Goal: Task Accomplishment & Management: Complete application form

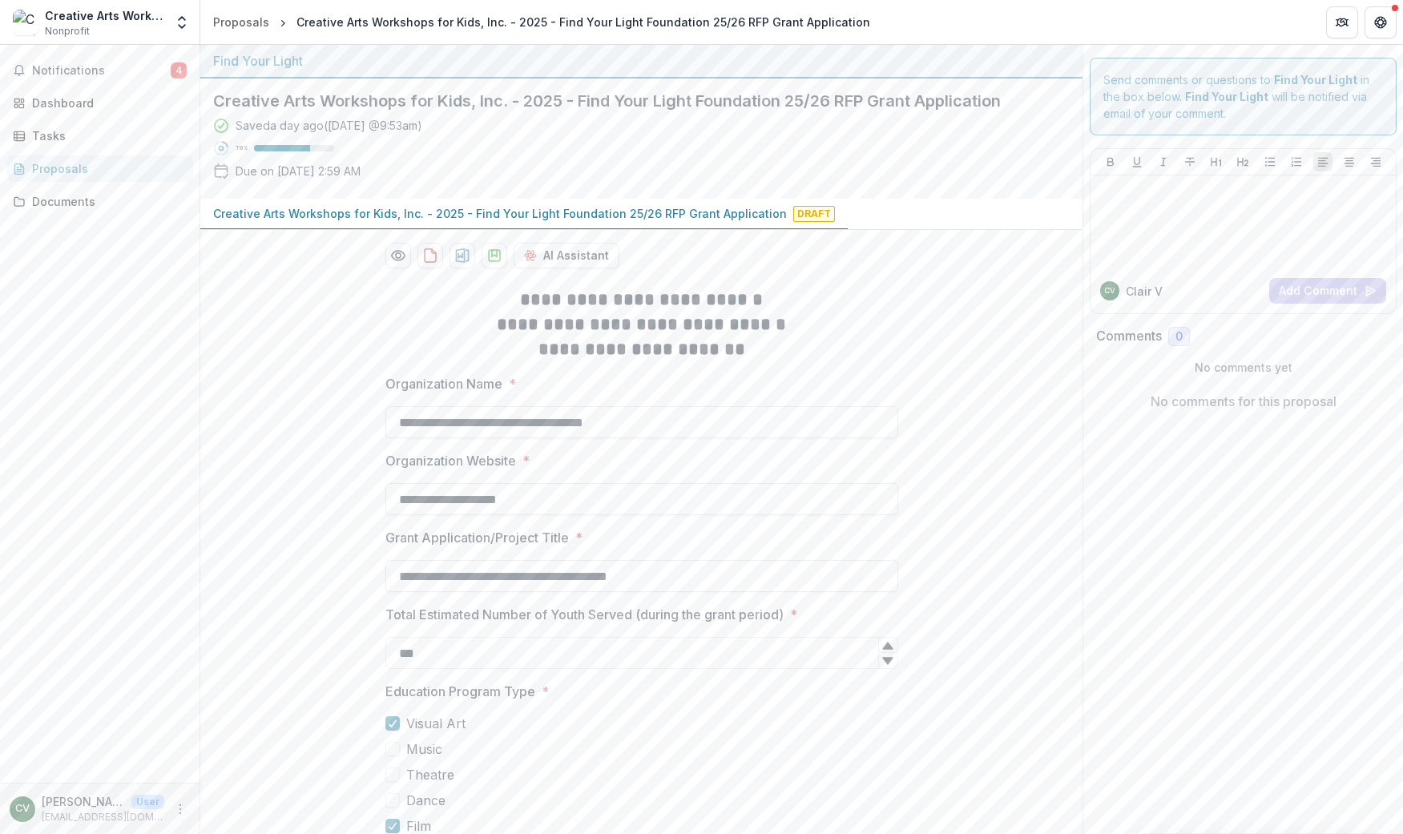
scroll to position [129, 0]
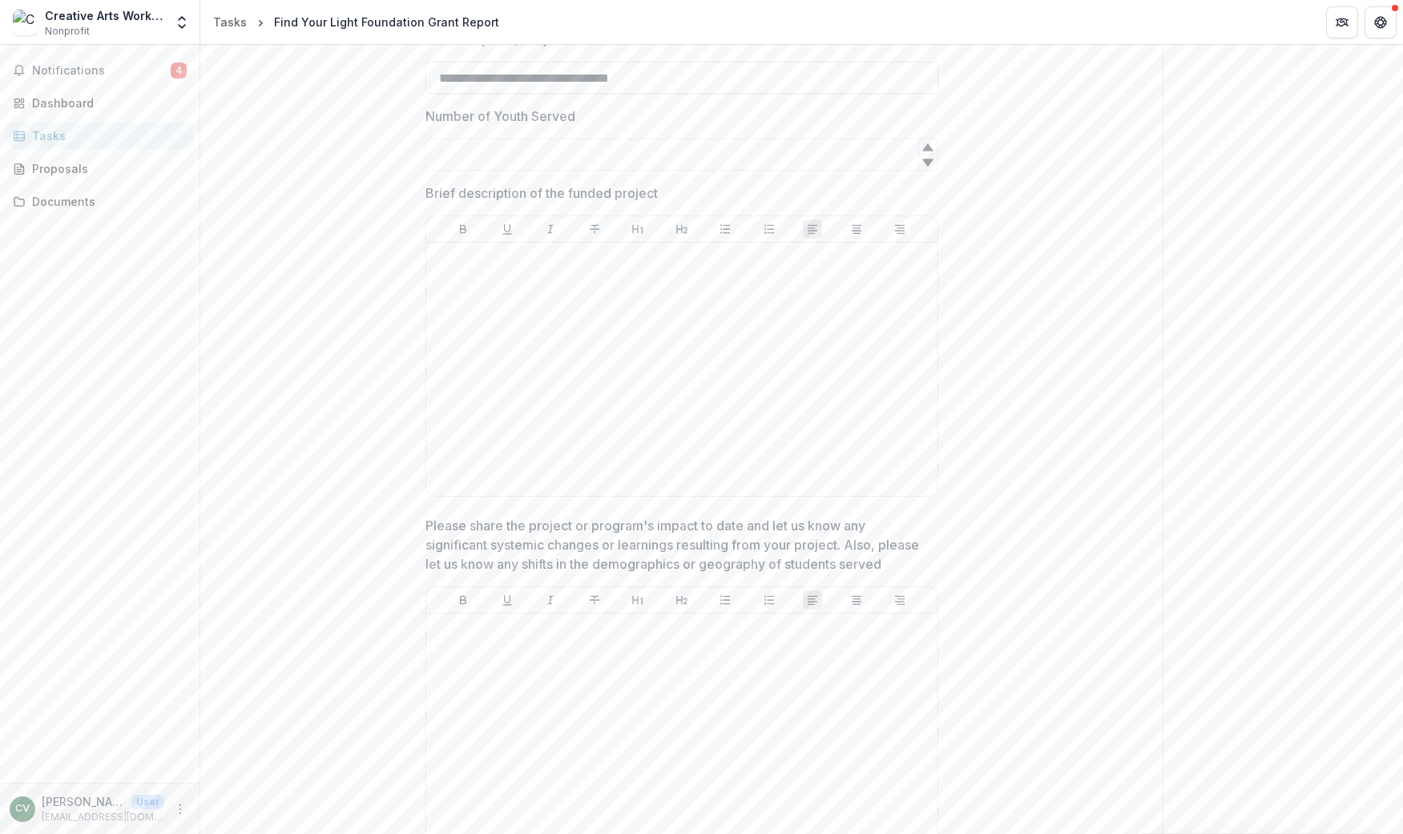
scroll to position [457, 0]
click at [550, 193] on p "Brief description of the funded project" at bounding box center [541, 192] width 232 height 19
click at [554, 184] on p "Brief description of the funded project" at bounding box center [541, 192] width 232 height 19
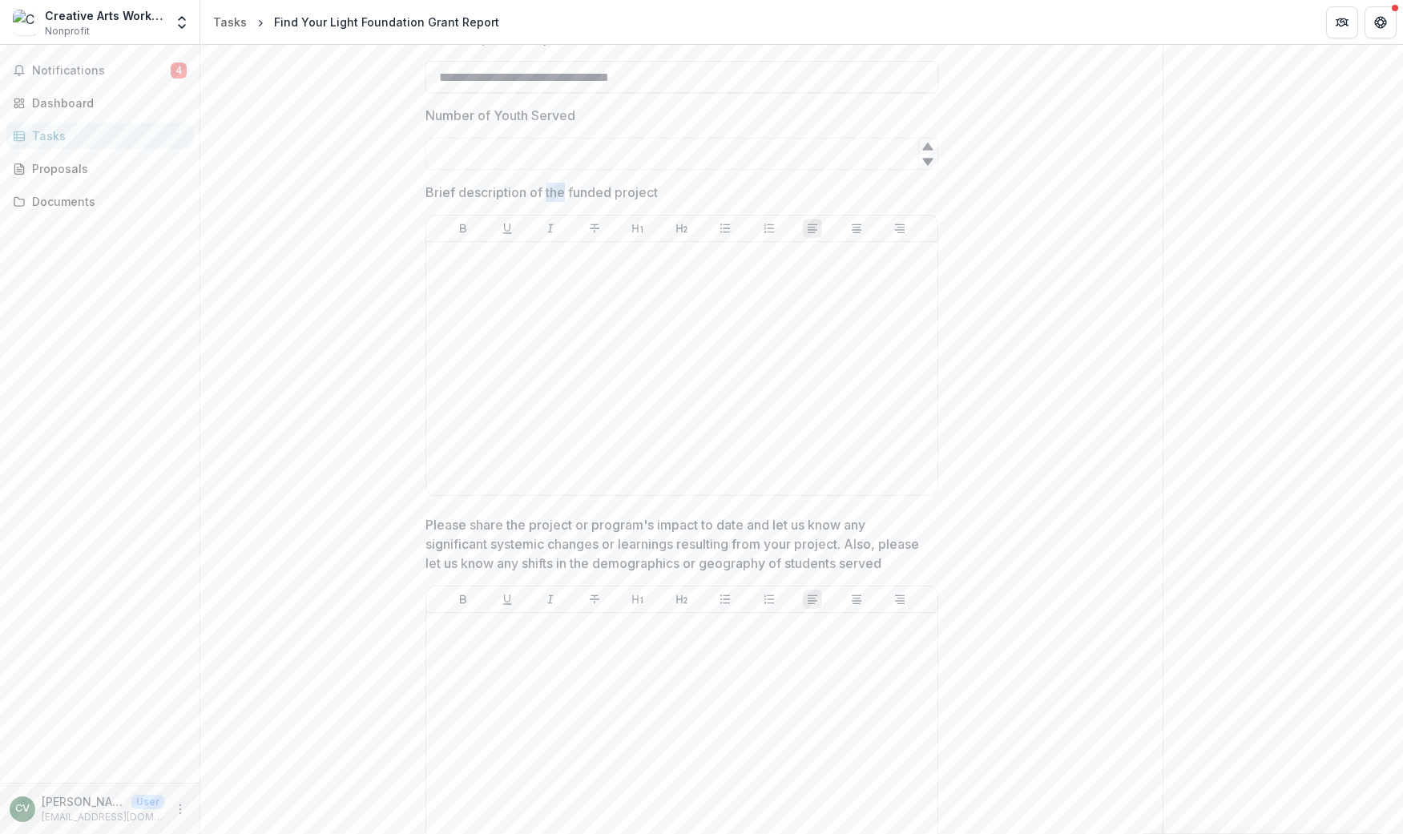
click at [554, 184] on p "Brief description of the funded project" at bounding box center [541, 192] width 232 height 19
click at [551, 190] on p "Brief description of the funded project" at bounding box center [541, 192] width 232 height 19
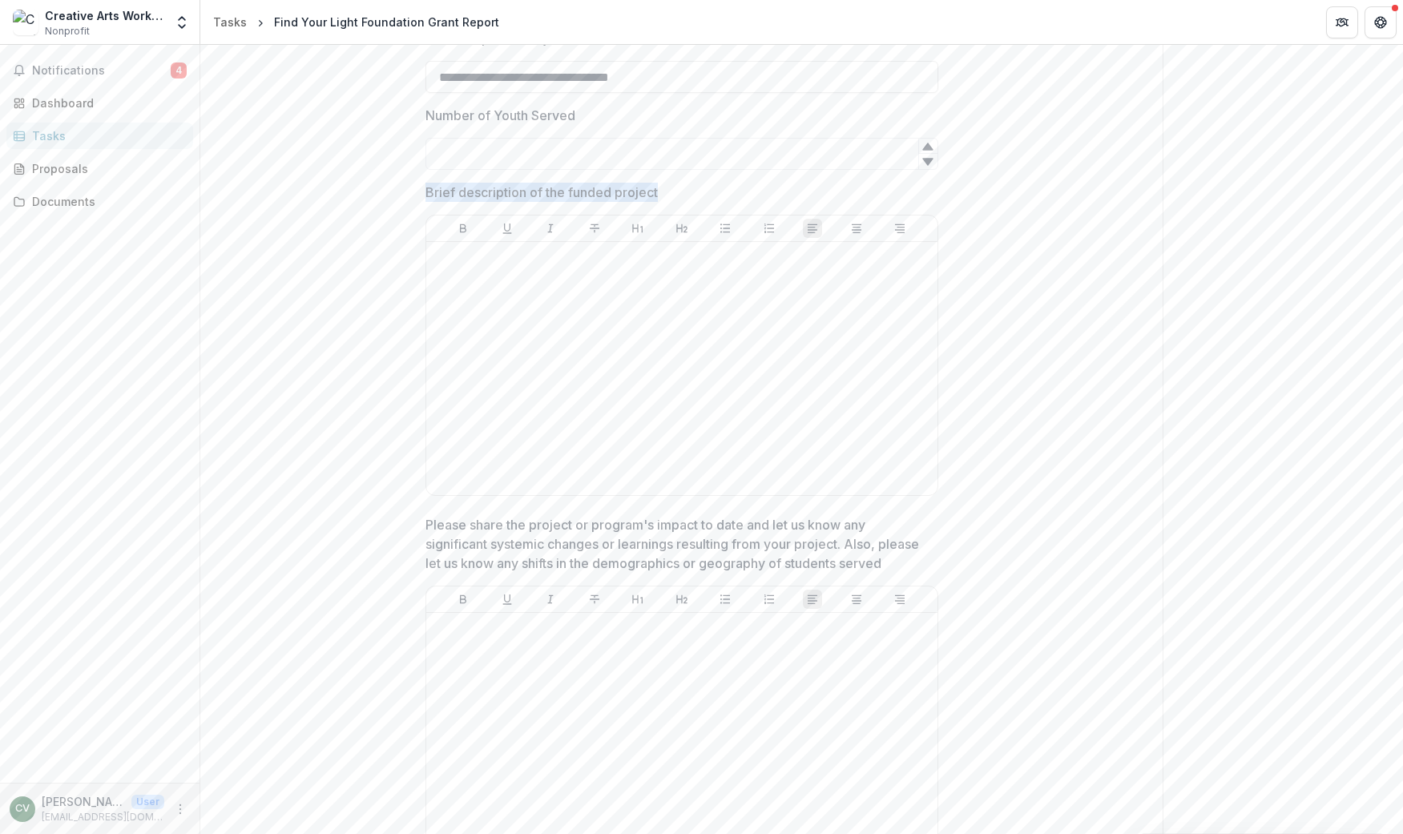
drag, startPoint x: 670, startPoint y: 193, endPoint x: 423, endPoint y: 191, distance: 246.7
click at [425, 191] on span "Brief description of the funded project" at bounding box center [676, 192] width 503 height 19
drag, startPoint x: 423, startPoint y: 191, endPoint x: 646, endPoint y: 194, distance: 223.5
click at [646, 194] on p "Brief description of the funded project" at bounding box center [541, 192] width 232 height 19
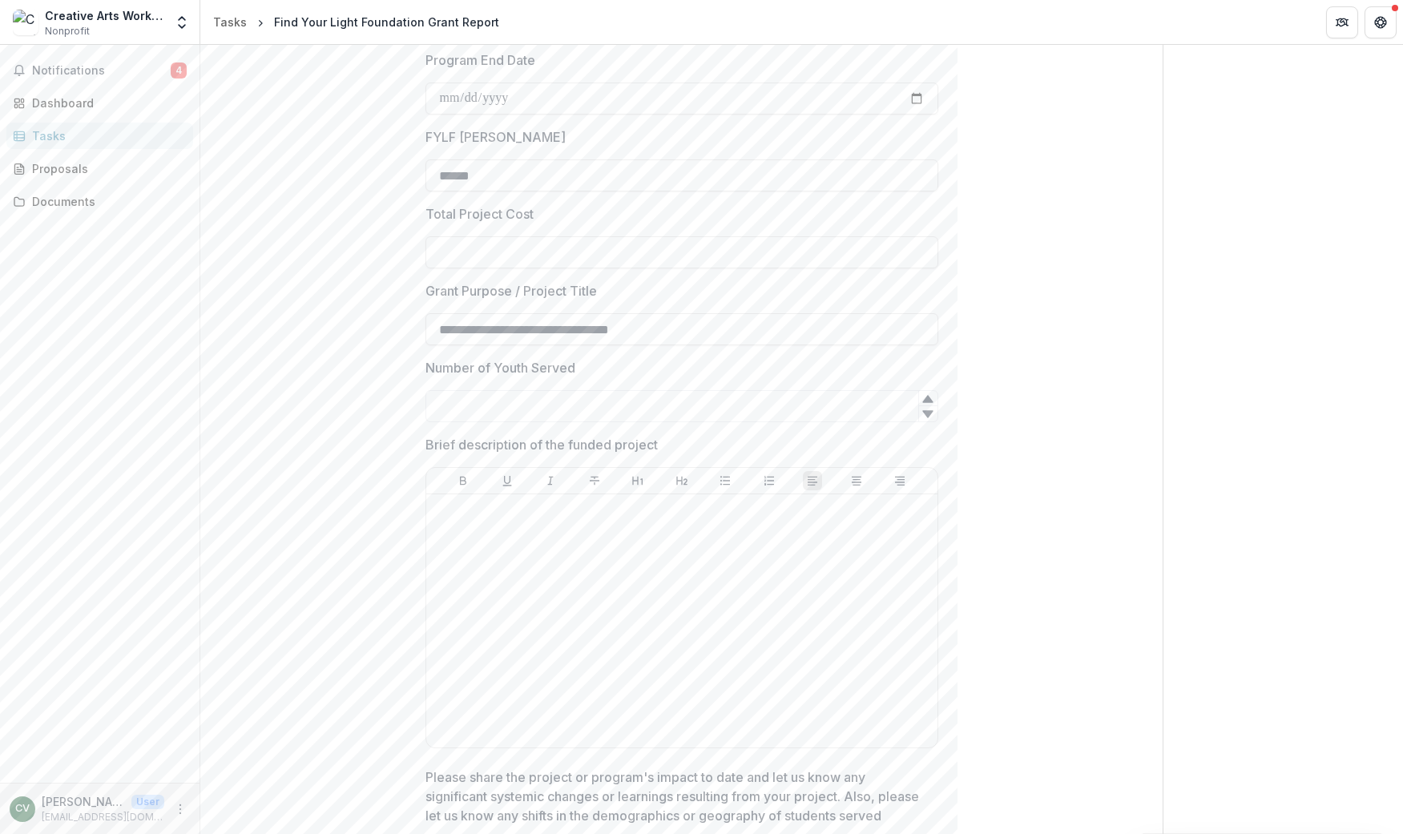
scroll to position [207, 0]
click at [557, 444] on p "Brief description of the funded project" at bounding box center [541, 442] width 232 height 19
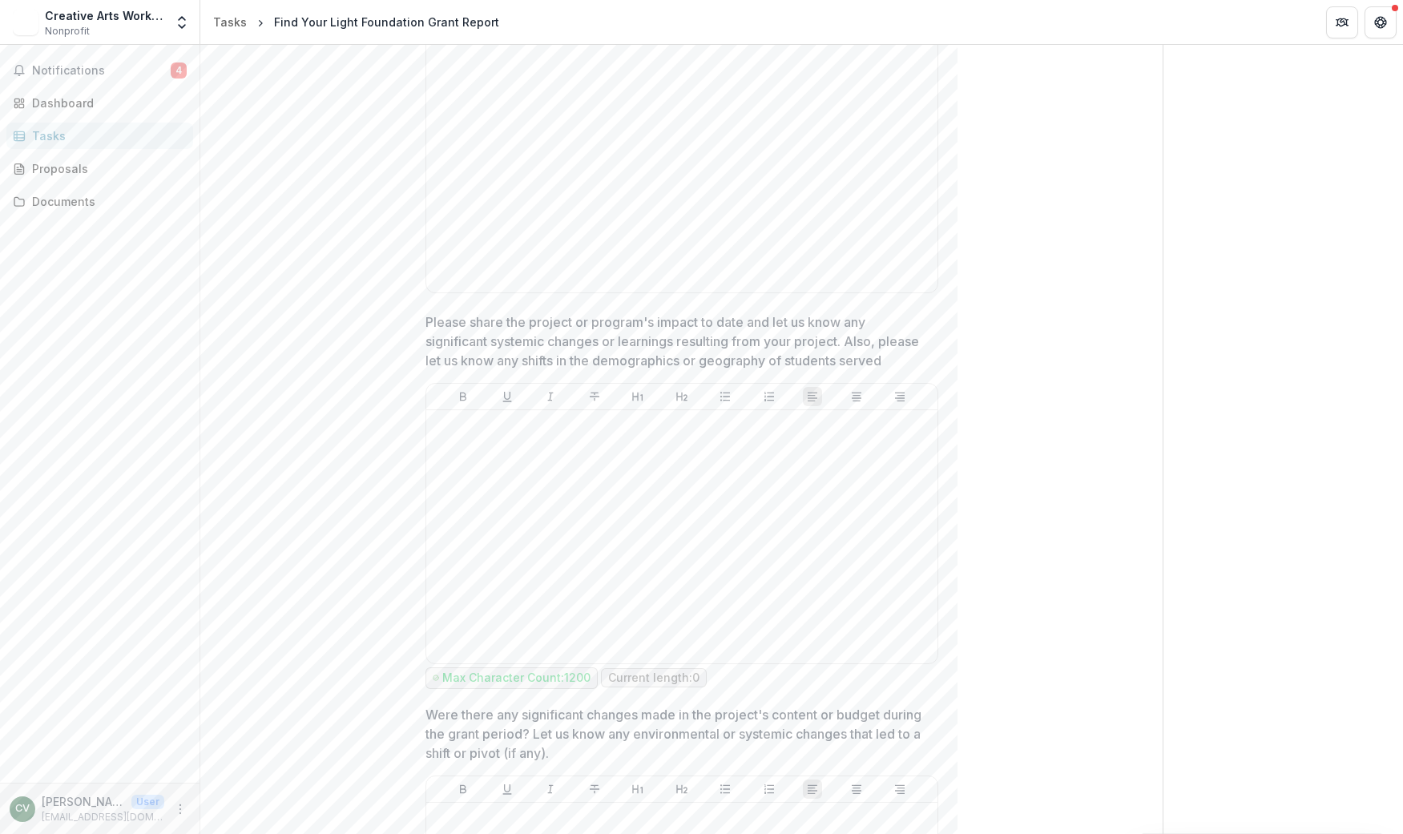
scroll to position [663, 0]
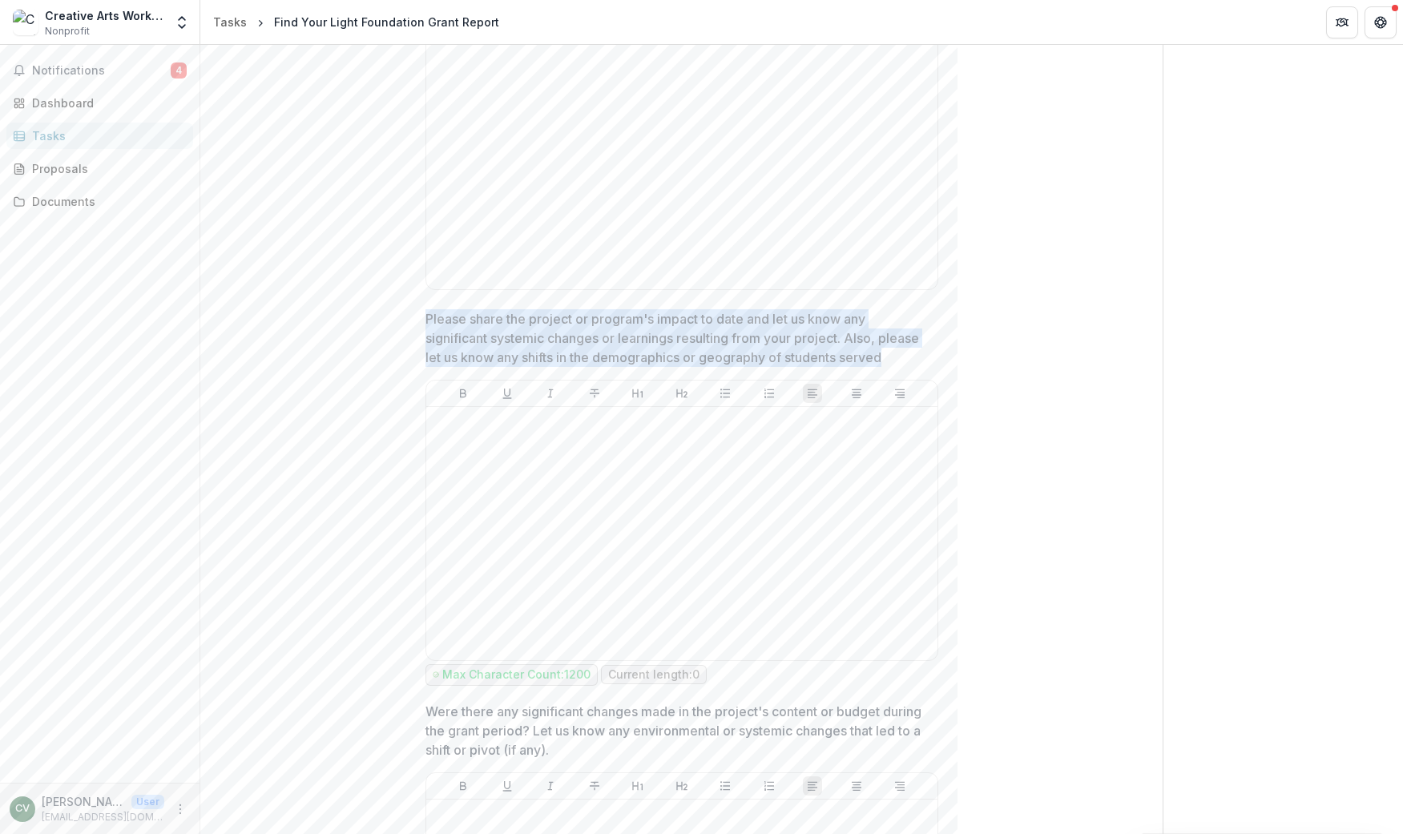
drag, startPoint x: 900, startPoint y: 356, endPoint x: 405, endPoint y: 318, distance: 496.5
copy p "Please share the project or program's impact to date and let us know any signif…"
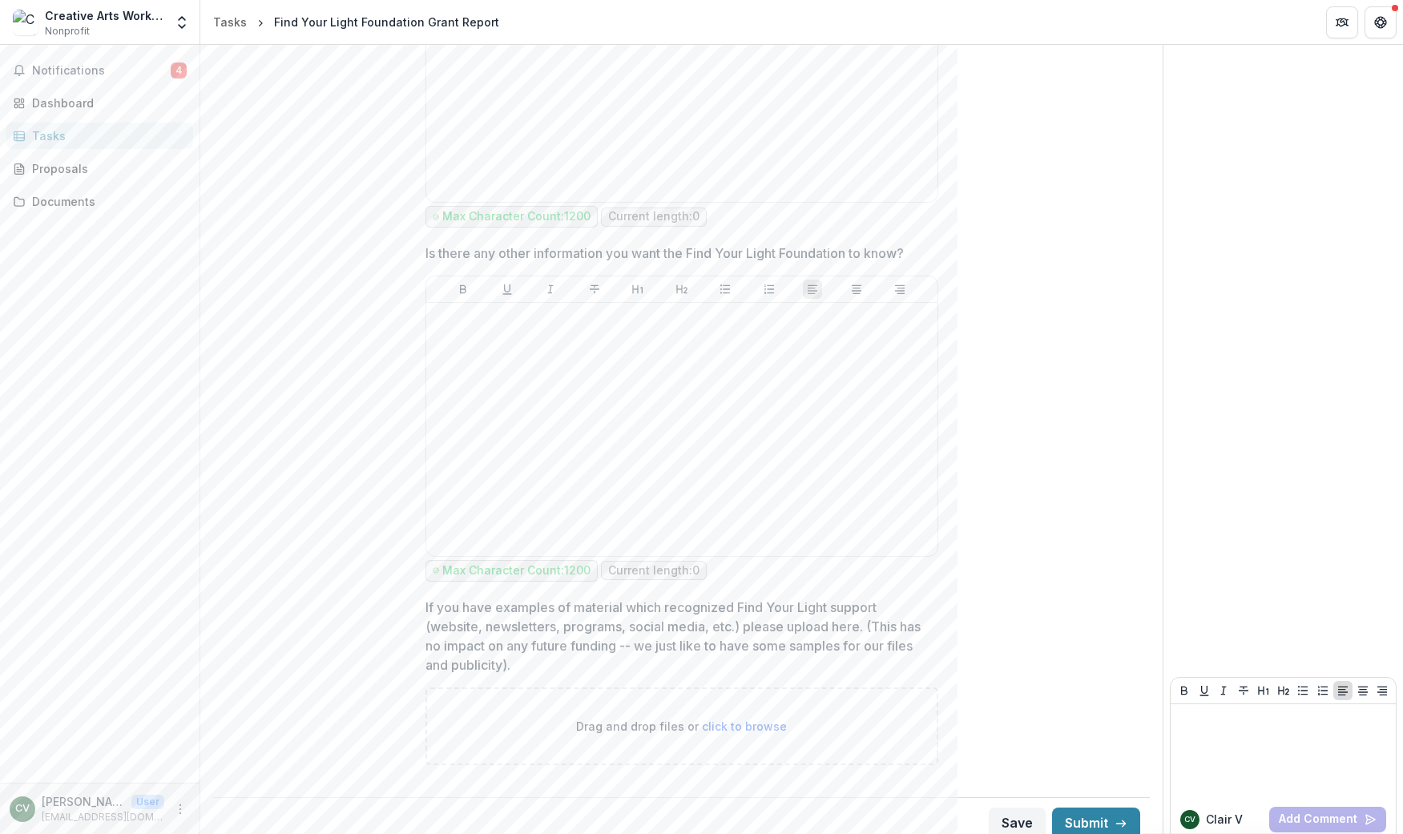
scroll to position [2629, 0]
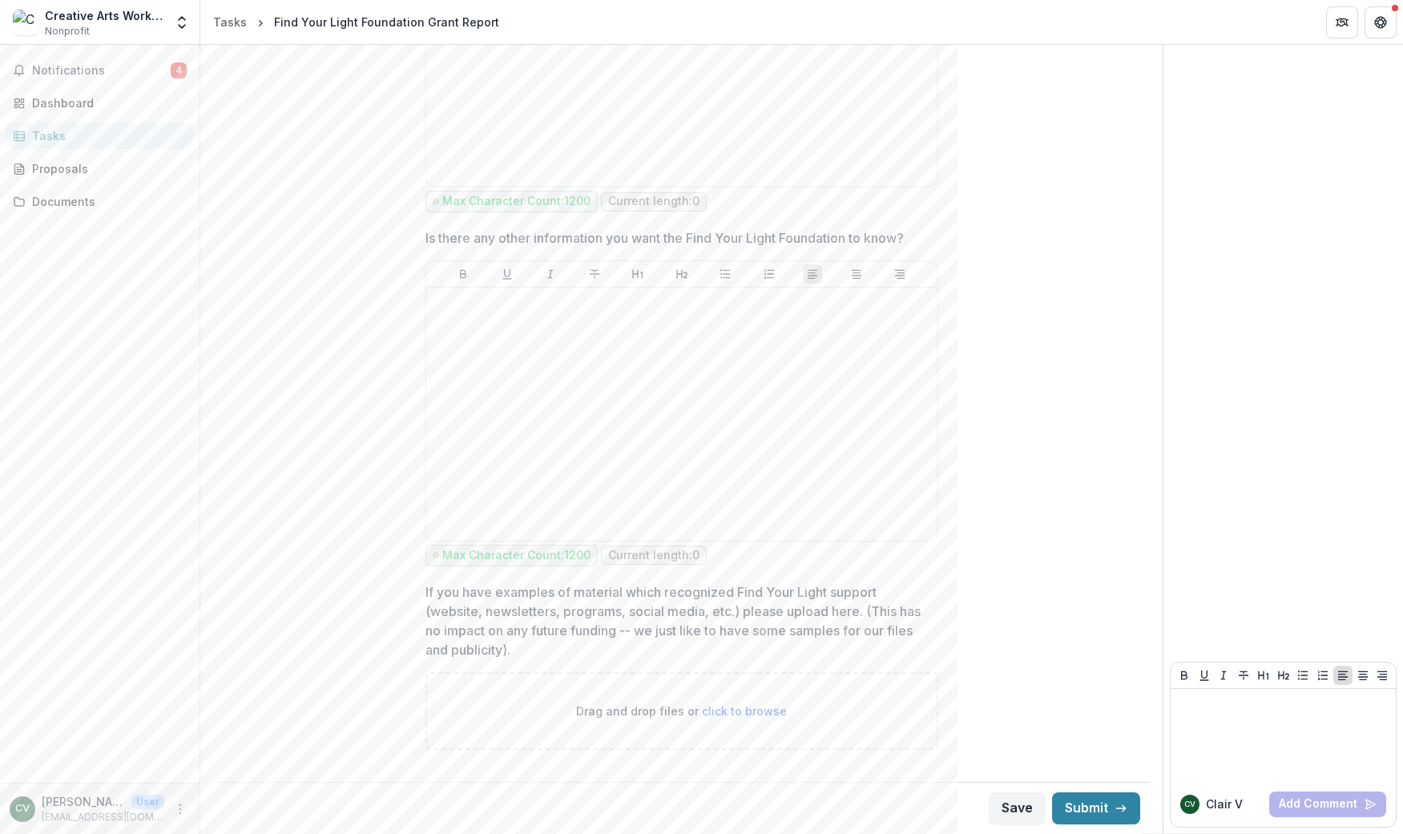
click at [742, 240] on p "Is there any other information you want the Find Your Light Foundation to know?" at bounding box center [664, 237] width 478 height 19
click at [783, 235] on p "Is there any other information you want the Find Your Light Foundation to know?" at bounding box center [664, 237] width 478 height 19
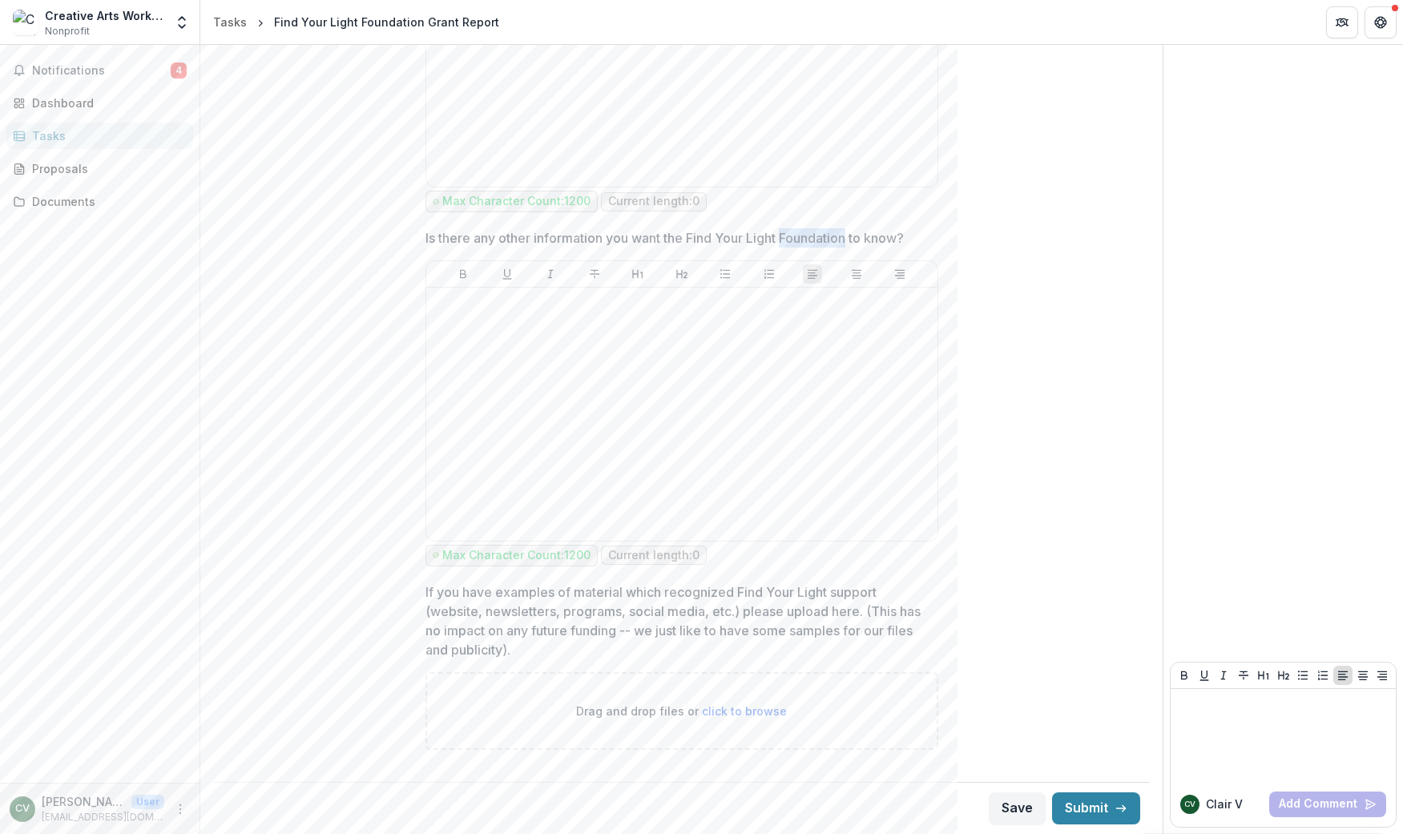
click at [783, 235] on p "Is there any other information you want the Find Your Light Foundation to know?" at bounding box center [664, 237] width 478 height 19
drag, startPoint x: 920, startPoint y: 236, endPoint x: 401, endPoint y: 230, distance: 519.1
copy p "Is there any other information you want the Find Your Light Foundation to know?"
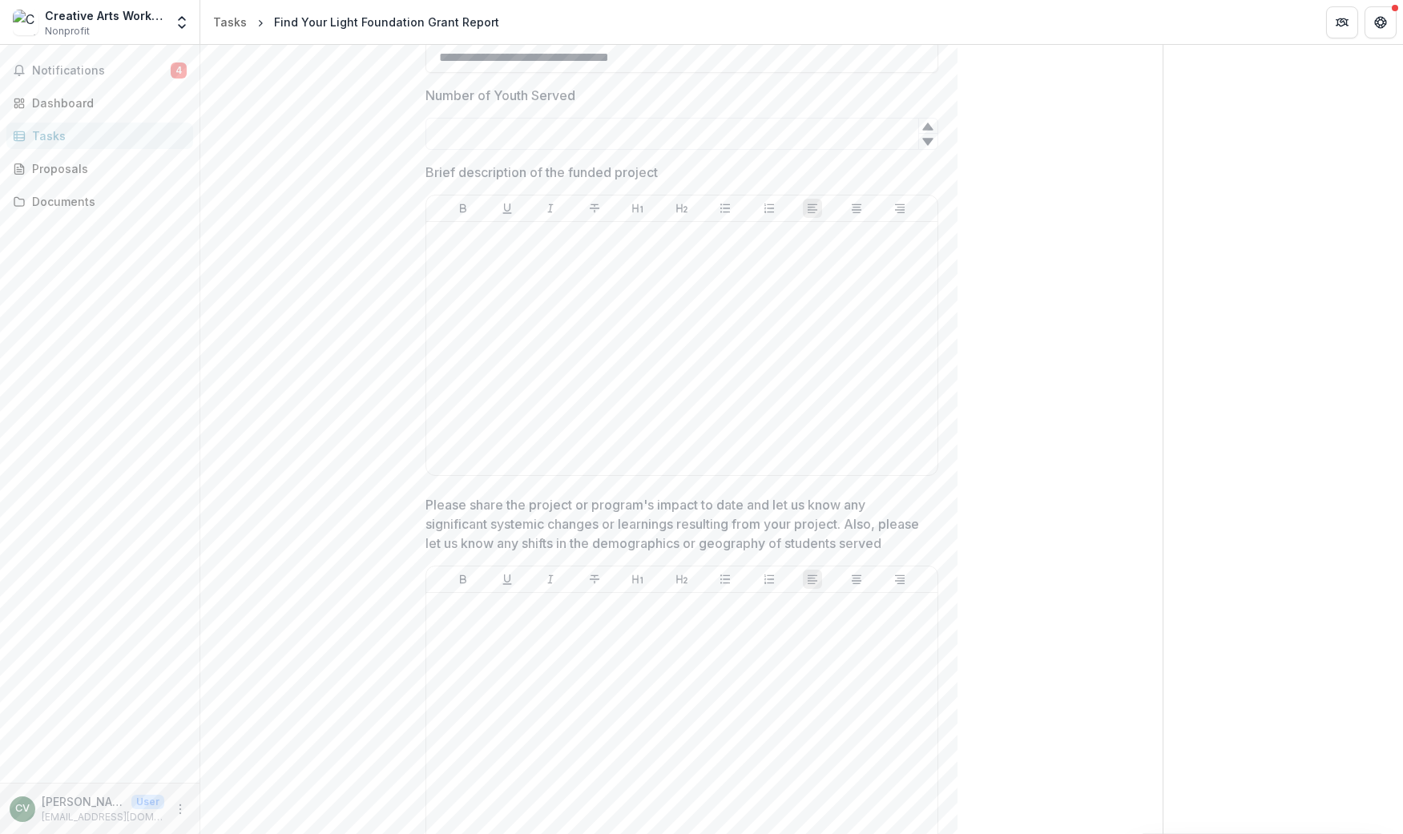
scroll to position [541, 0]
